Goal: Transaction & Acquisition: Purchase product/service

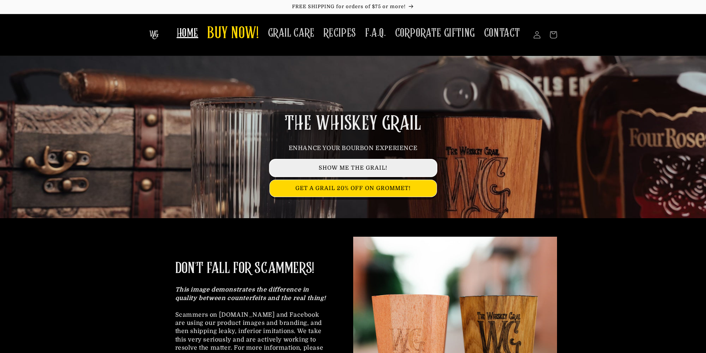
click at [358, 170] on link "SHOW ME THE GRAIL!" at bounding box center [353, 168] width 167 height 17
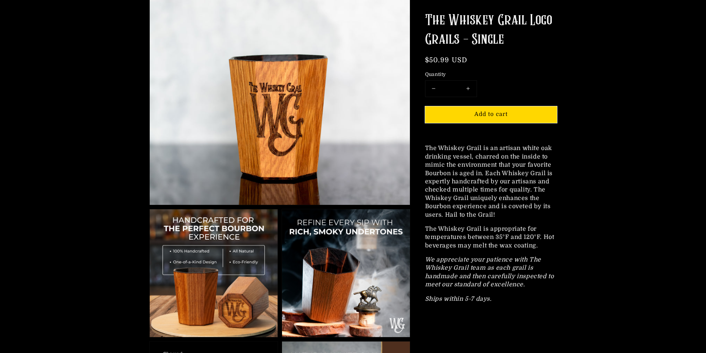
scroll to position [148, 0]
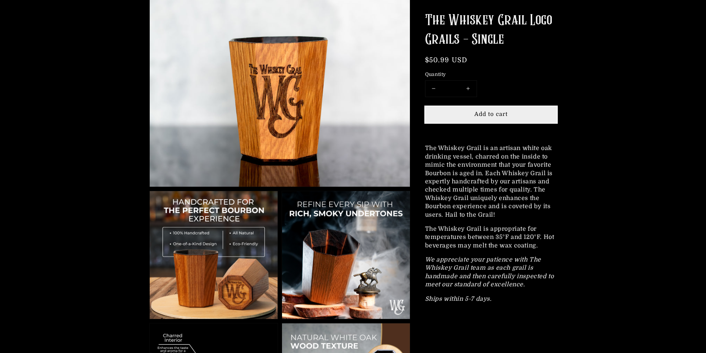
click at [498, 117] on span "Add to cart" at bounding box center [490, 114] width 33 height 7
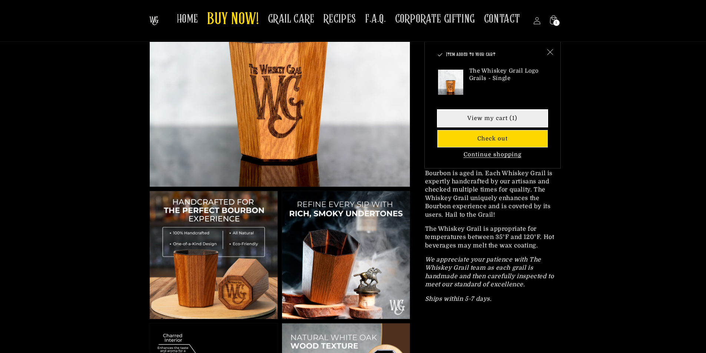
click at [501, 121] on link "View my cart (1)" at bounding box center [492, 118] width 110 height 17
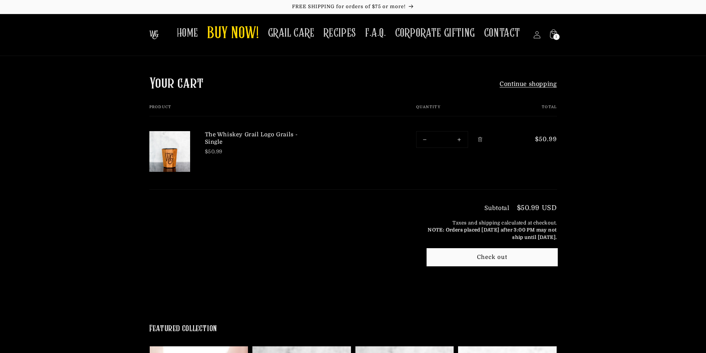
click at [503, 257] on button "Check out" at bounding box center [492, 257] width 130 height 17
click at [195, 35] on span "HOME" at bounding box center [187, 33] width 21 height 14
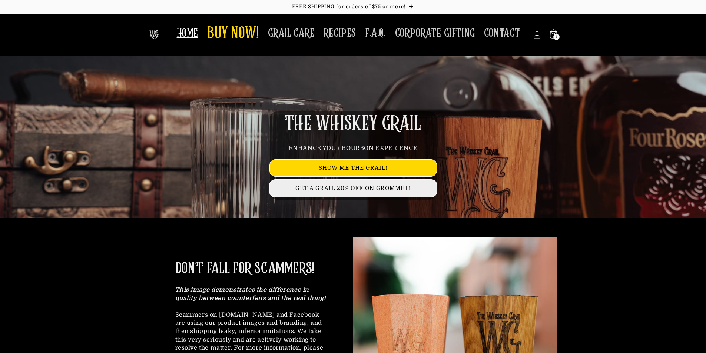
click at [352, 191] on link "GET A GRAIL 20% OFF ON GROMMET!" at bounding box center [353, 188] width 167 height 17
click at [349, 190] on link "GET A GRAIL 20% OFF ON GROMMET!" at bounding box center [353, 188] width 167 height 17
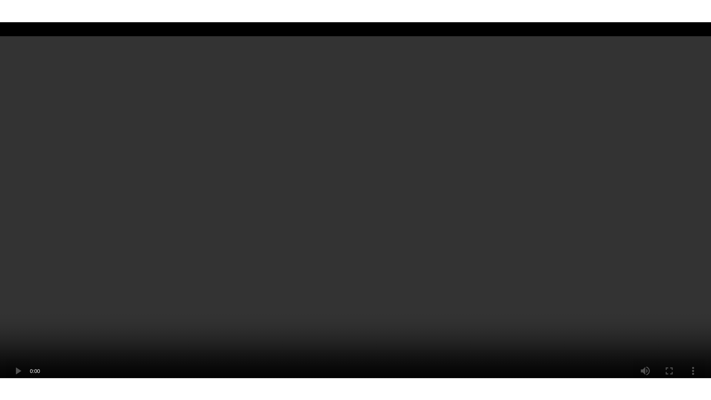
scroll to position [1444, 0]
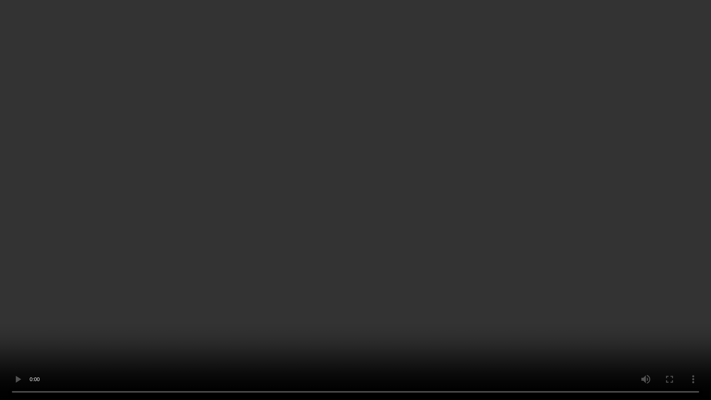
click at [610, 238] on video at bounding box center [355, 200] width 711 height 400
click at [609, 237] on video at bounding box center [355, 200] width 711 height 400
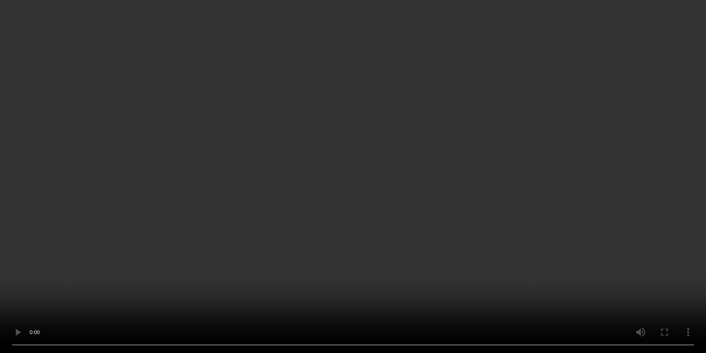
scroll to position [2213, 0]
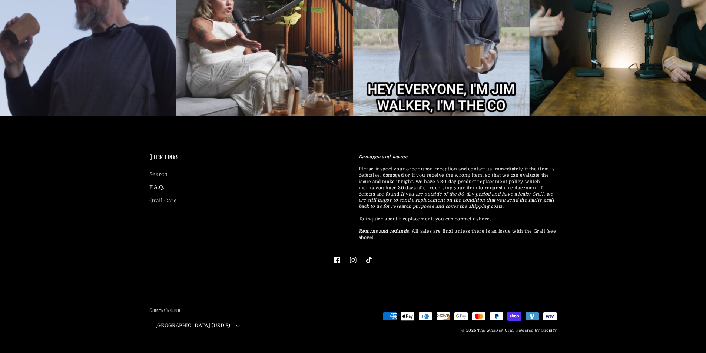
click at [160, 187] on link "F.A.Q." at bounding box center [157, 187] width 16 height 13
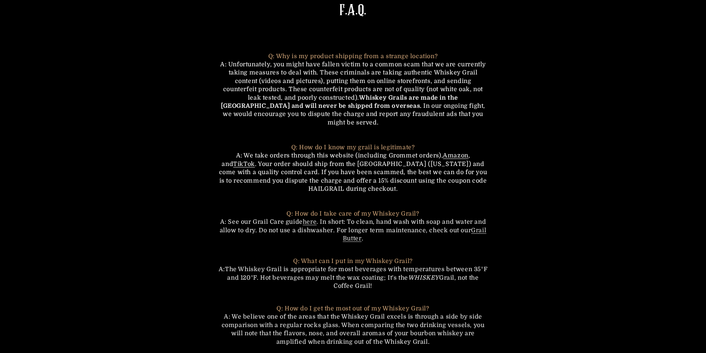
scroll to position [74, 0]
drag, startPoint x: 344, startPoint y: 181, endPoint x: 309, endPoint y: 180, distance: 35.2
click at [309, 180] on span "A: We take orders through this website (including Grommet orders), Amazon , and…" at bounding box center [353, 171] width 268 height 40
copy span "HAILGRAIL"
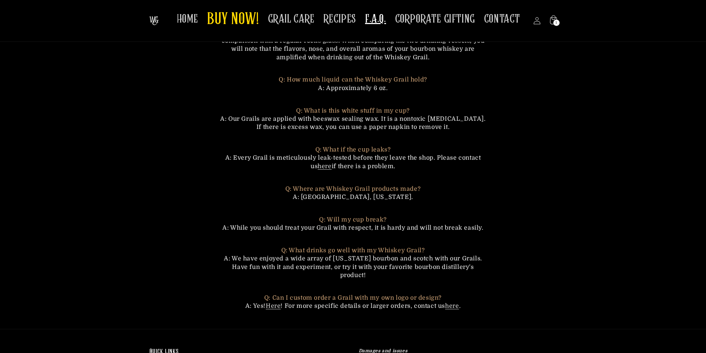
scroll to position [0, 0]
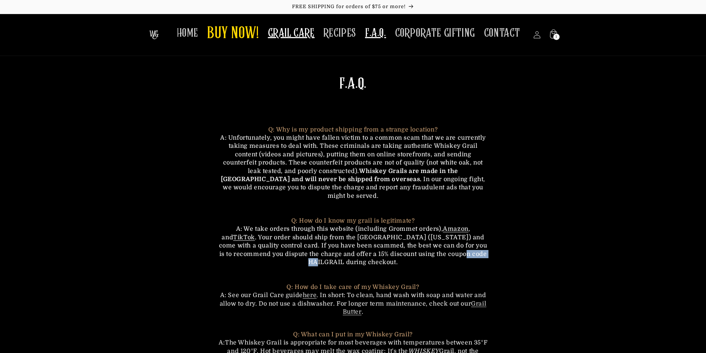
click at [301, 34] on span "GRAIL CARE" at bounding box center [291, 33] width 47 height 14
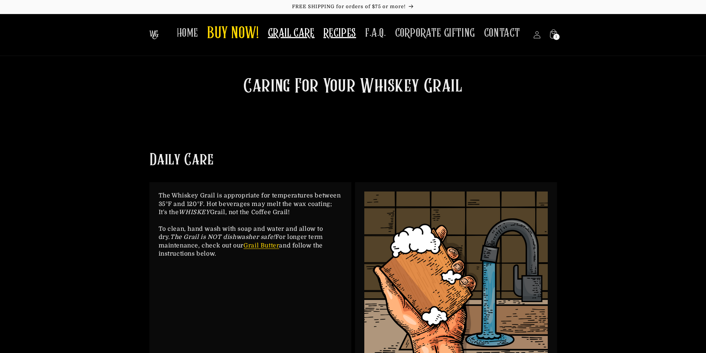
click at [342, 36] on span "RECIPES" at bounding box center [339, 33] width 33 height 14
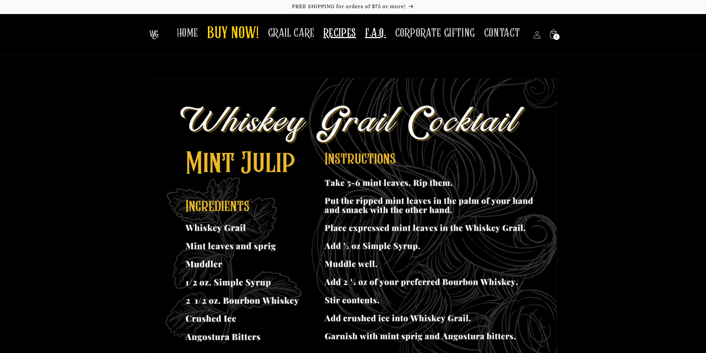
click at [378, 39] on span "F.A.Q." at bounding box center [375, 33] width 21 height 14
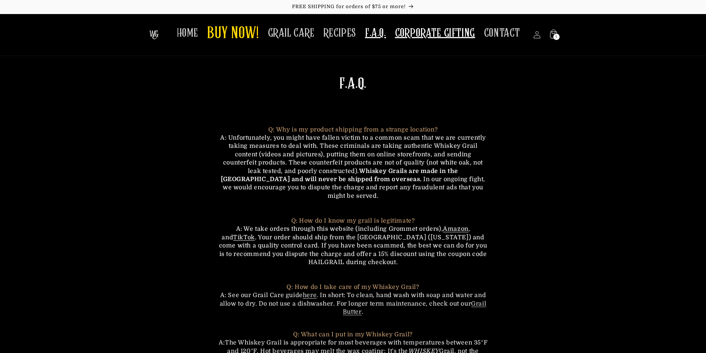
click at [428, 39] on span "CORPORATE GIFTING" at bounding box center [435, 33] width 80 height 14
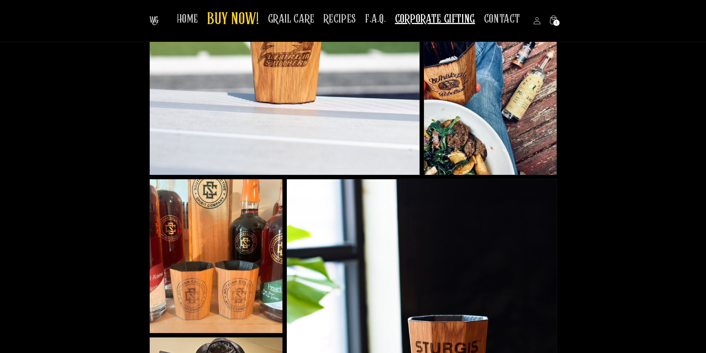
scroll to position [222, 0]
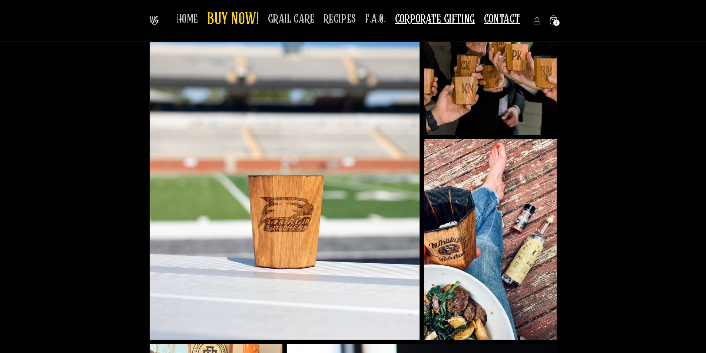
click at [510, 22] on span "CONTACT" at bounding box center [502, 19] width 36 height 14
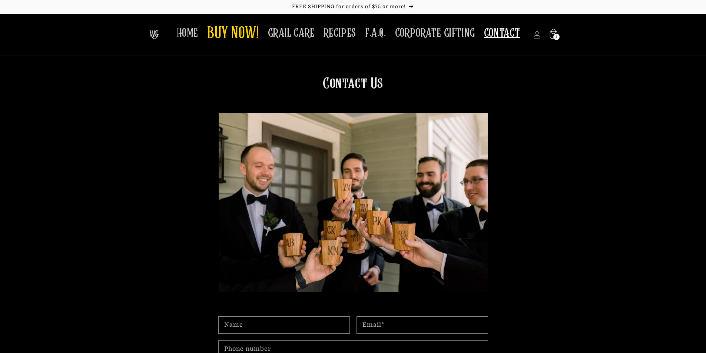
click at [554, 36] on div "1 1 item" at bounding box center [556, 37] width 6 height 6
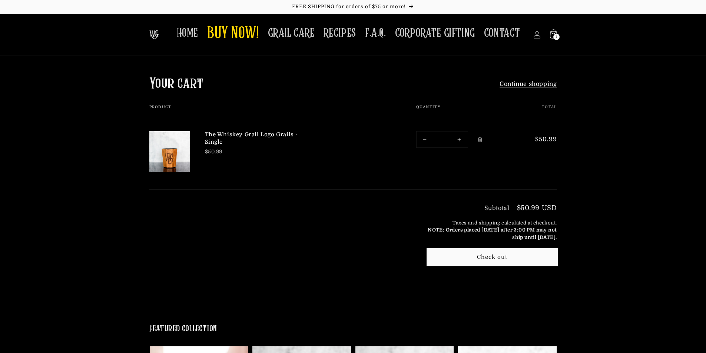
click at [494, 257] on button "Check out" at bounding box center [492, 257] width 130 height 17
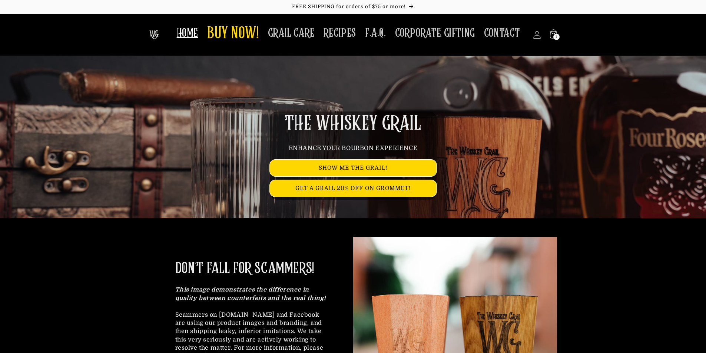
click at [535, 37] on icon at bounding box center [537, 35] width 8 height 8
